Goal: Task Accomplishment & Management: Use online tool/utility

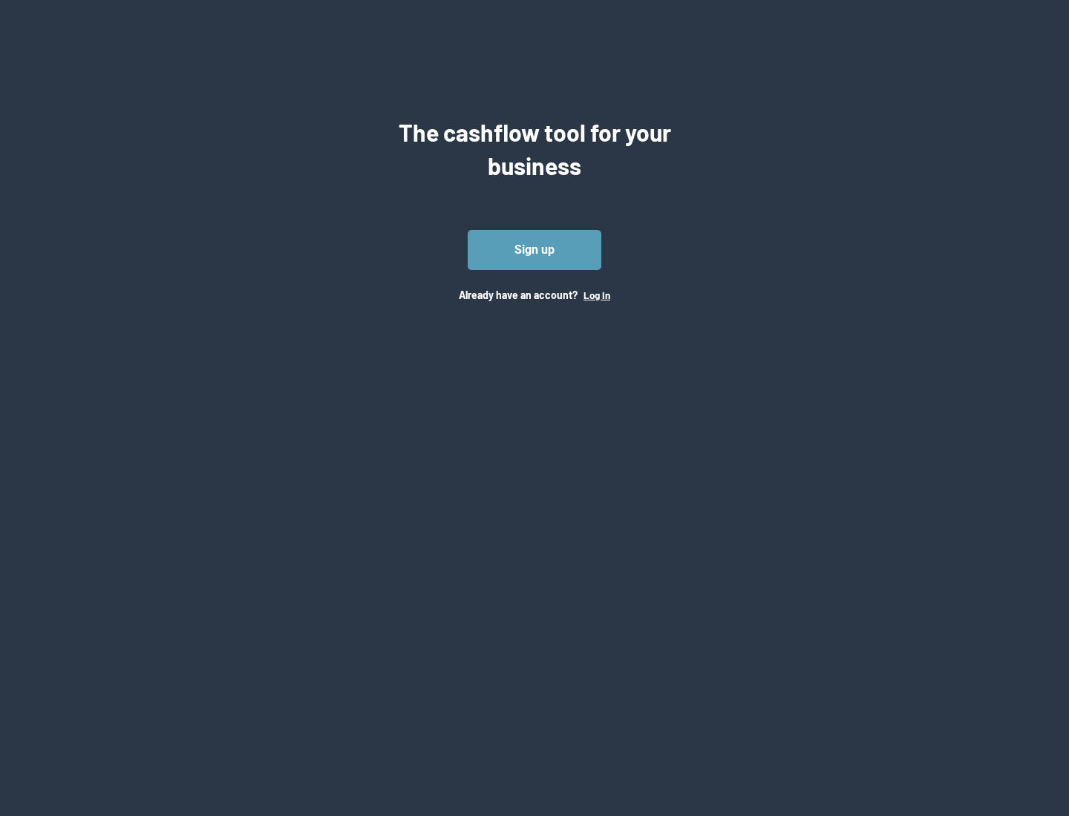
click at [596, 295] on button "Log In" at bounding box center [596, 295] width 27 height 12
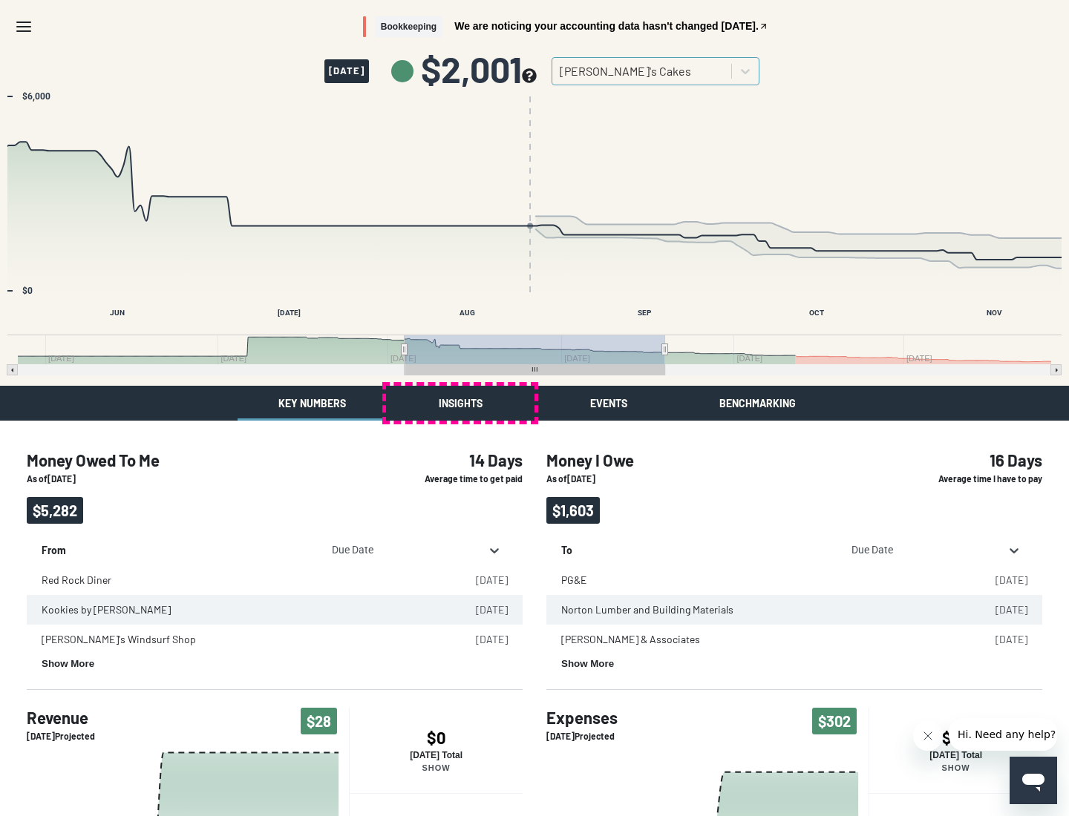
click at [460, 403] on button "Insights" at bounding box center [460, 403] width 148 height 35
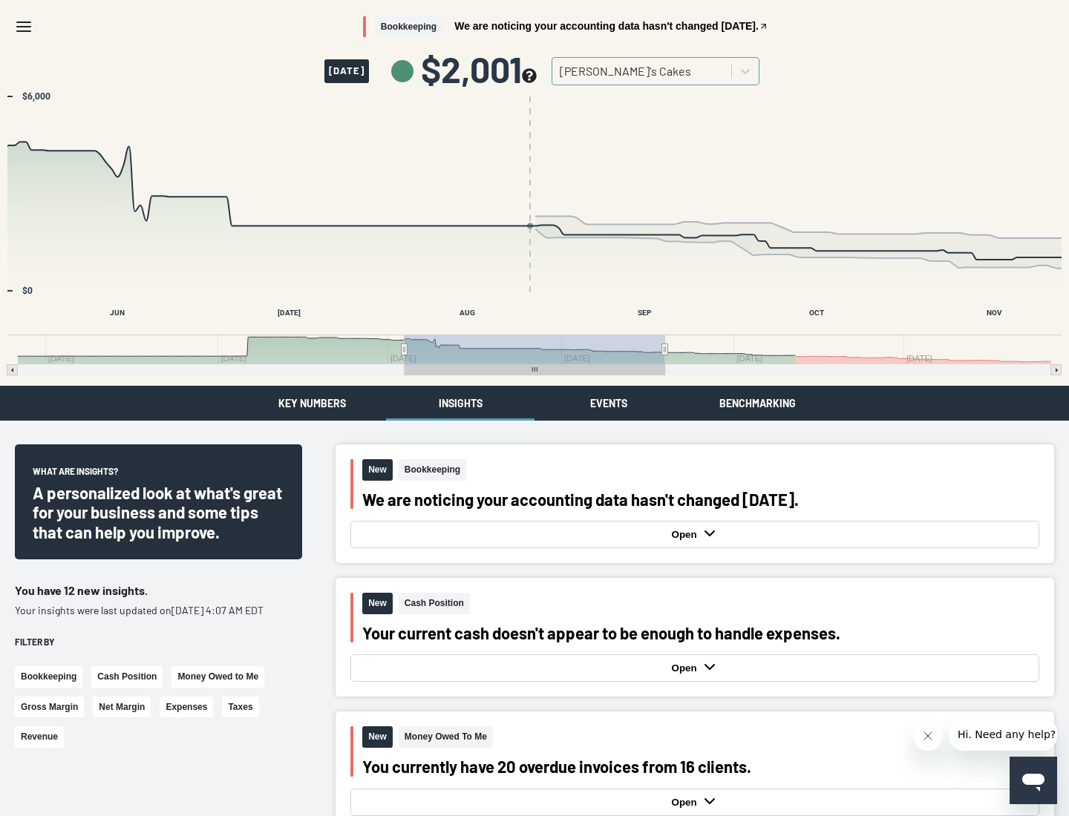
click at [609, 403] on button "Events" at bounding box center [608, 403] width 148 height 35
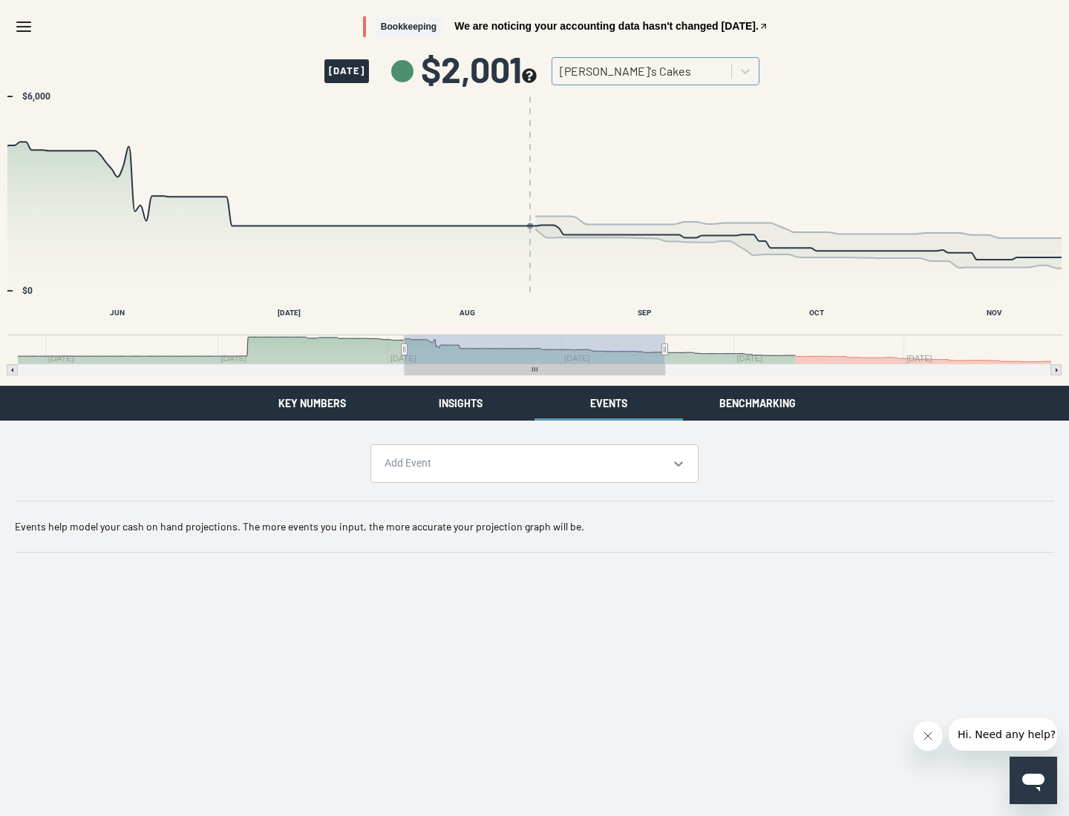
click at [757, 403] on button "Benchmarking" at bounding box center [757, 403] width 148 height 35
